Goal: Find specific page/section: Find specific page/section

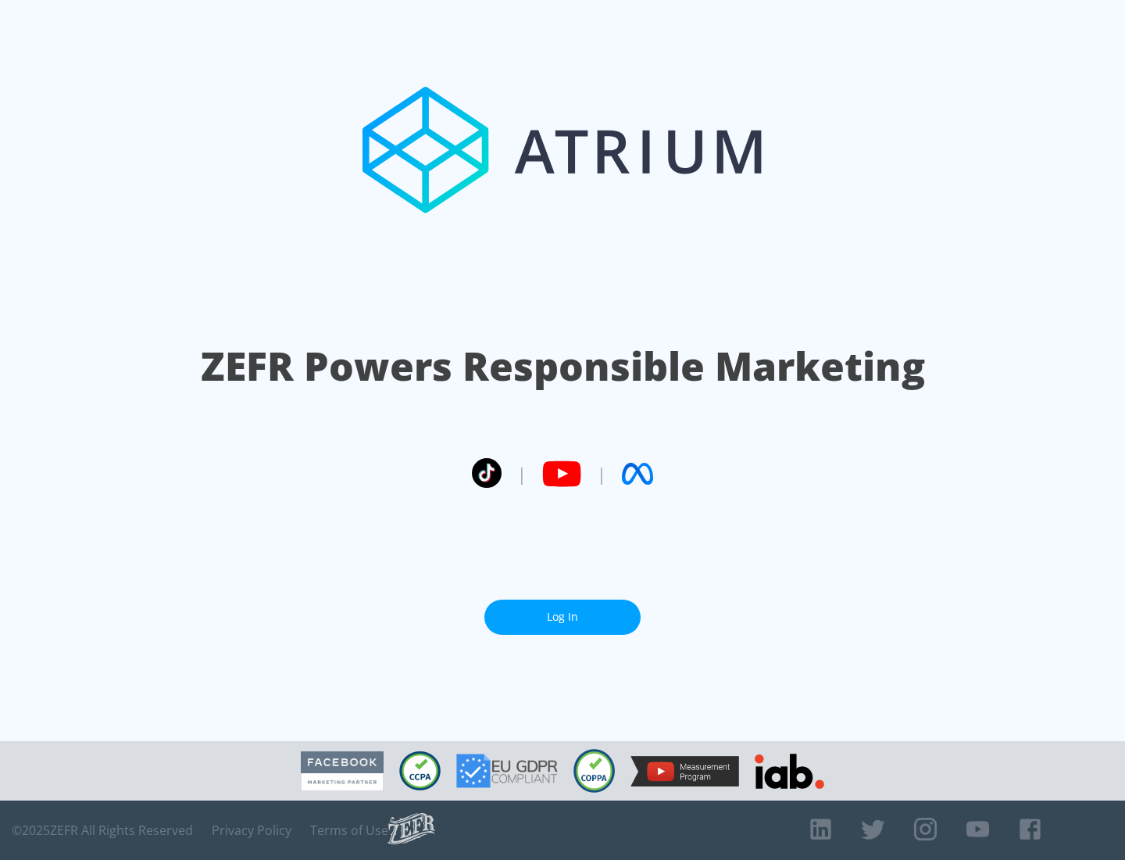
click at [563, 617] on link "Log In" at bounding box center [562, 616] width 156 height 35
